Goal: Task Accomplishment & Management: Manage account settings

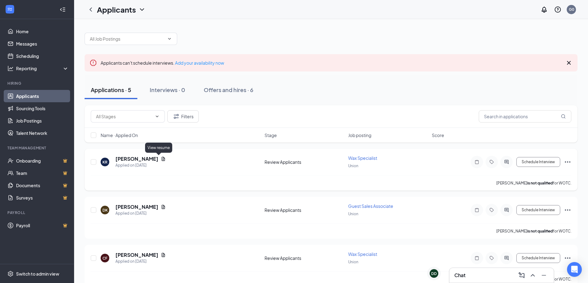
click at [162, 160] on icon "Document" at bounding box center [163, 159] width 3 height 4
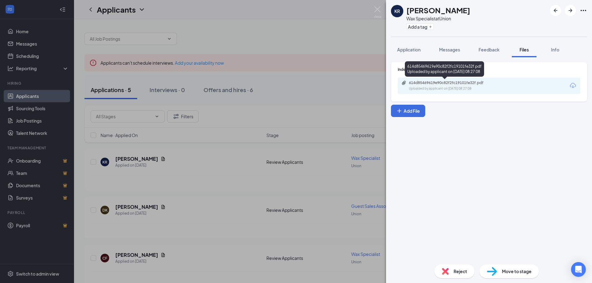
click at [478, 89] on div "Uploaded by applicant on [DATE] 08:27:08" at bounding box center [455, 88] width 93 height 5
click at [377, 12] on img at bounding box center [378, 12] width 8 height 12
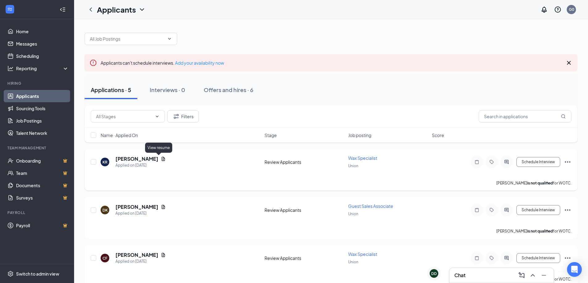
click at [161, 159] on icon "Document" at bounding box center [163, 159] width 5 height 5
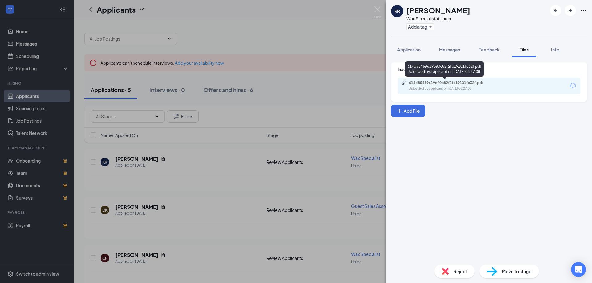
click at [497, 90] on div "Uploaded by applicant on [DATE] 08:27:08" at bounding box center [455, 88] width 93 height 5
click at [555, 50] on span "Info" at bounding box center [555, 50] width 8 height 6
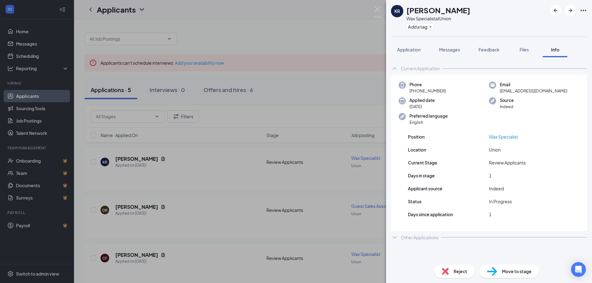
click at [347, 39] on div "KR [PERSON_NAME] Wax Specialist at Union Add a tag Application Messages Feedbac…" at bounding box center [296, 141] width 592 height 283
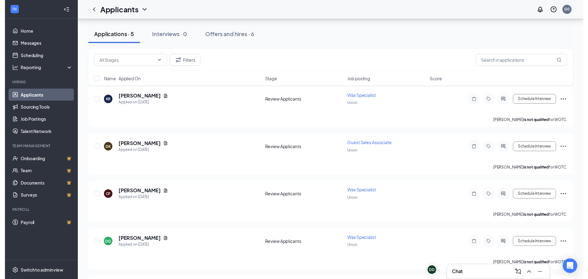
scroll to position [93, 0]
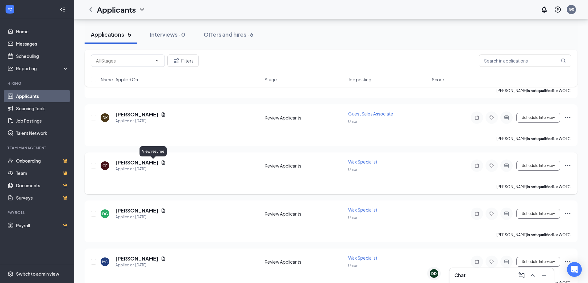
click at [161, 163] on icon "Document" at bounding box center [163, 162] width 5 height 5
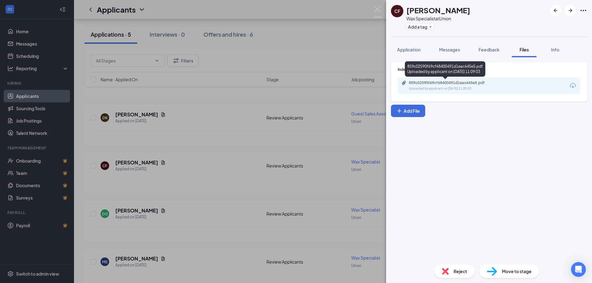
click at [447, 88] on div "Uploaded by applicant on [DATE] 11:09:03" at bounding box center [455, 88] width 93 height 5
click at [376, 9] on img at bounding box center [378, 12] width 8 height 12
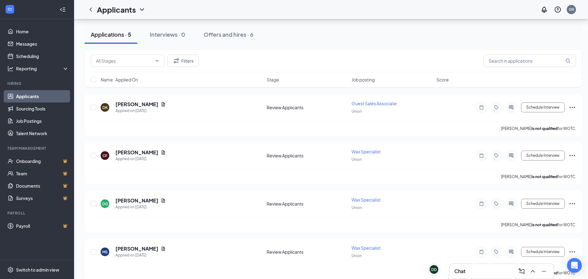
scroll to position [112, 0]
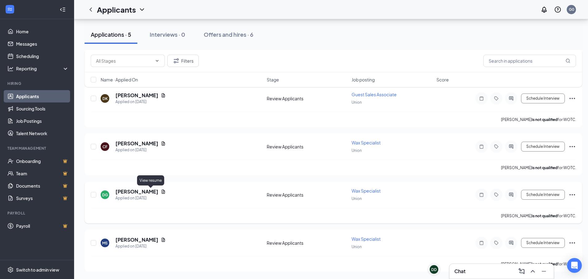
click at [162, 192] on icon "Document" at bounding box center [163, 191] width 3 height 4
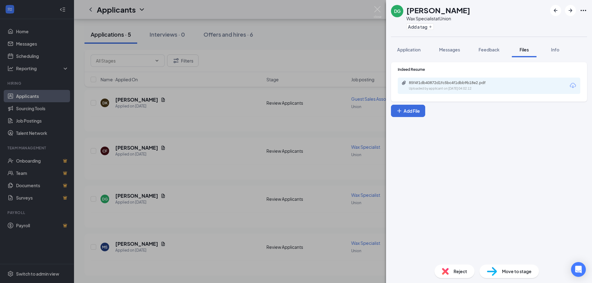
click at [509, 87] on div "85f4f1db40872d1fc5bc4f1dbb9b18e2.pdf Uploaded by applicant on [DATE] 04:02:12" at bounding box center [489, 86] width 183 height 16
click at [473, 87] on div "Uploaded by applicant on [DATE] 04:02:12" at bounding box center [455, 88] width 93 height 5
click at [378, 10] on img at bounding box center [378, 12] width 8 height 12
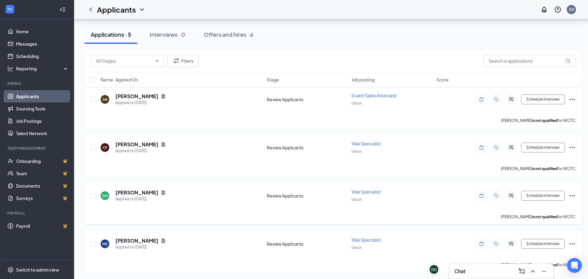
scroll to position [112, 0]
click at [161, 238] on icon "Document" at bounding box center [163, 239] width 5 height 5
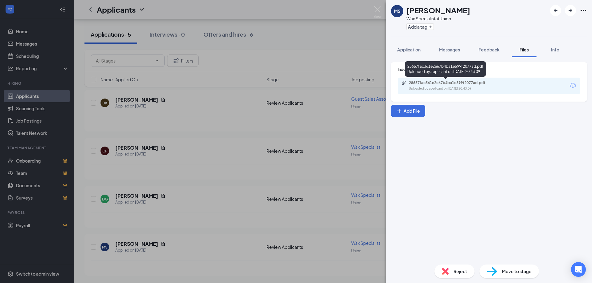
click at [462, 90] on div "Uploaded by applicant on [DATE] 20:43:09" at bounding box center [455, 88] width 93 height 5
click at [379, 8] on img at bounding box center [378, 12] width 8 height 12
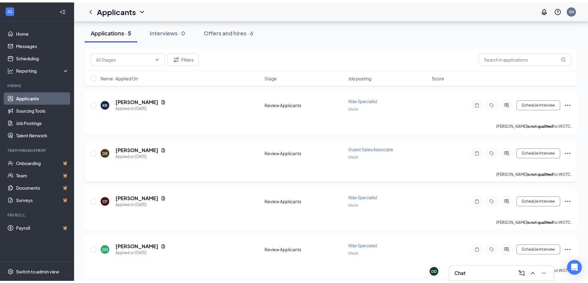
scroll to position [46, 0]
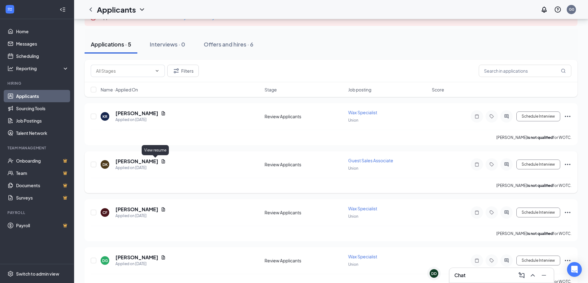
click at [161, 162] on icon "Document" at bounding box center [163, 161] width 5 height 5
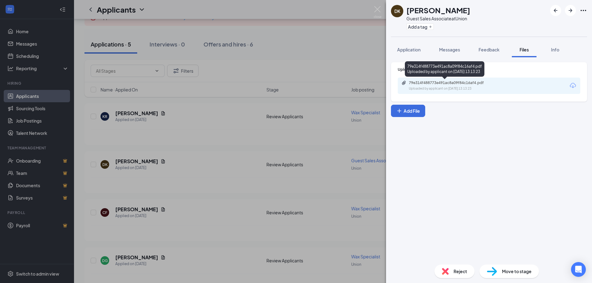
click at [452, 90] on div "Uploaded by applicant on [DATE] 13:13:23" at bounding box center [455, 88] width 93 height 5
click at [375, 7] on img at bounding box center [378, 12] width 8 height 12
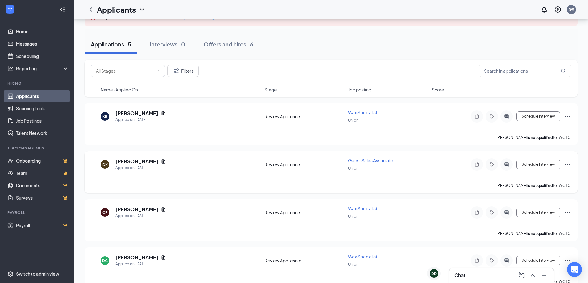
click at [93, 166] on input "checkbox" at bounding box center [94, 165] width 6 height 6
checkbox input "true"
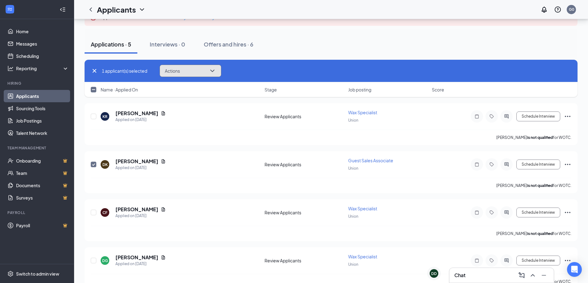
click at [214, 73] on icon "ChevronDown" at bounding box center [211, 70] width 7 height 7
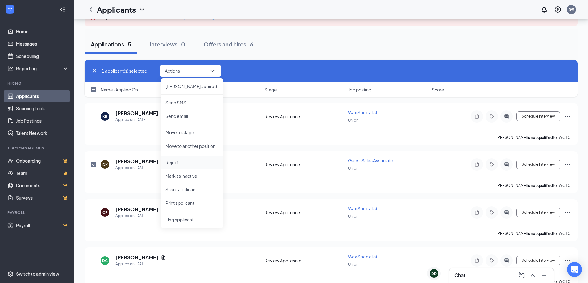
click at [181, 165] on p "Reject" at bounding box center [191, 162] width 53 height 6
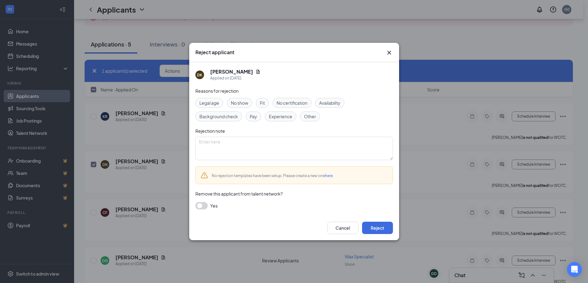
click at [281, 116] on span "Experience" at bounding box center [280, 116] width 23 height 7
click at [383, 227] on button "Reject" at bounding box center [377, 228] width 31 height 12
